Goal: Transaction & Acquisition: Subscribe to service/newsletter

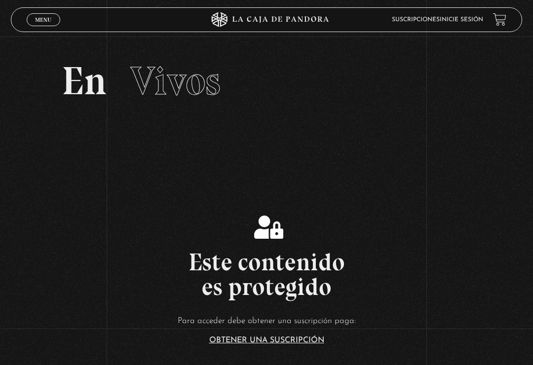
click at [300, 345] on link "Obtener una suscripción" at bounding box center [266, 341] width 115 height 8
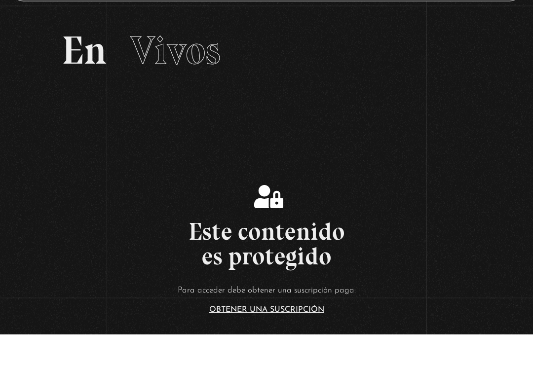
scroll to position [214, 0]
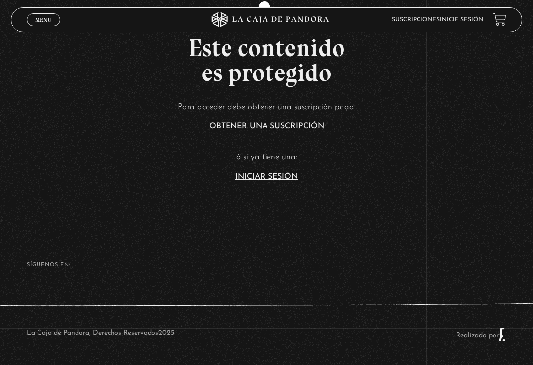
click at [279, 181] on link "Iniciar Sesión" at bounding box center [266, 177] width 62 height 8
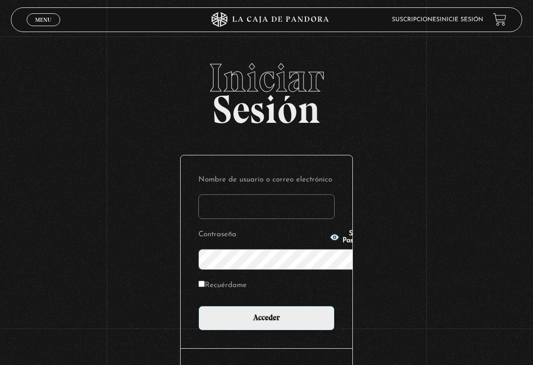
type input "[EMAIL_ADDRESS][DOMAIN_NAME]"
click at [267, 306] on input "Acceder" at bounding box center [266, 318] width 136 height 25
click at [285, 306] on input "Acceder" at bounding box center [266, 318] width 136 height 25
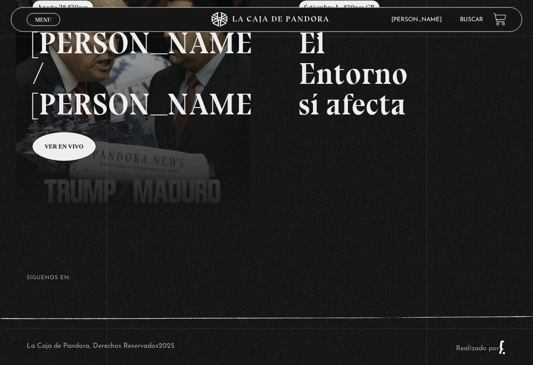
scroll to position [176, 0]
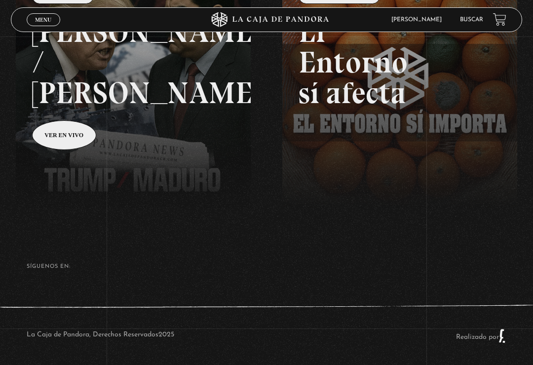
click at [46, 14] on link "Menu Cerrar" at bounding box center [44, 19] width 34 height 13
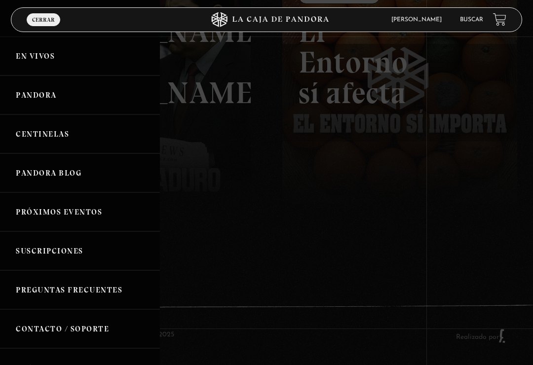
click at [37, 122] on link "Centinelas" at bounding box center [80, 134] width 160 height 39
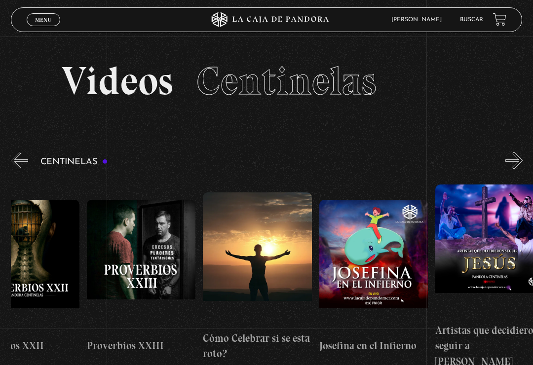
scroll to position [0, 2826]
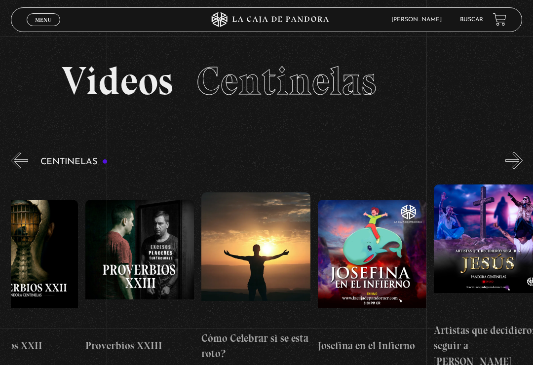
click at [128, 218] on figure at bounding box center [139, 266] width 109 height 133
